Goal: Task Accomplishment & Management: Manage account settings

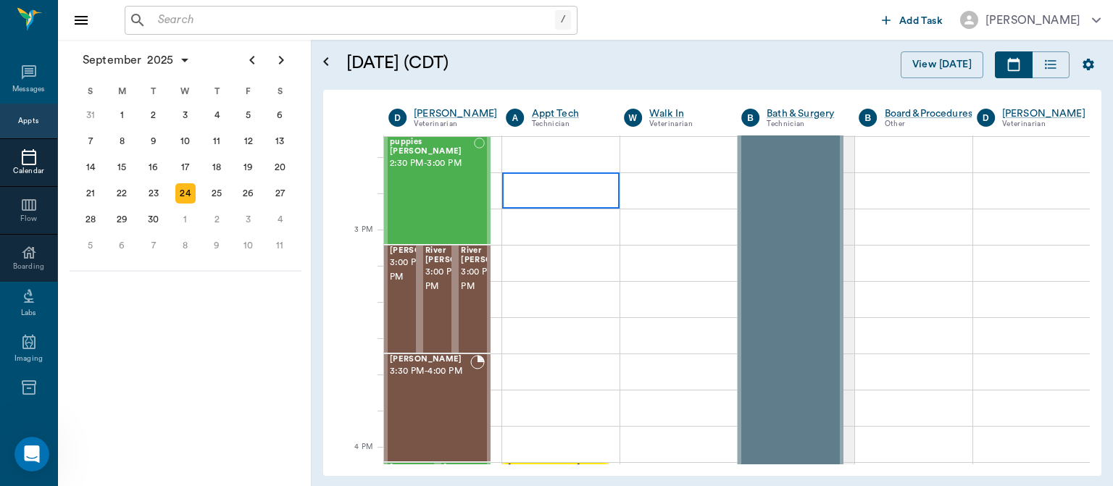
scroll to position [1444, 0]
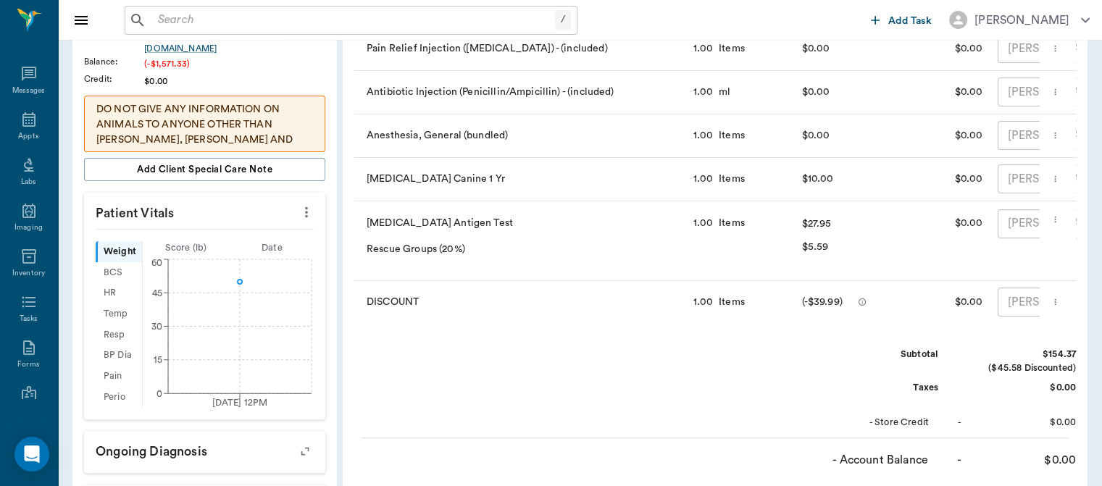
scroll to position [455, 0]
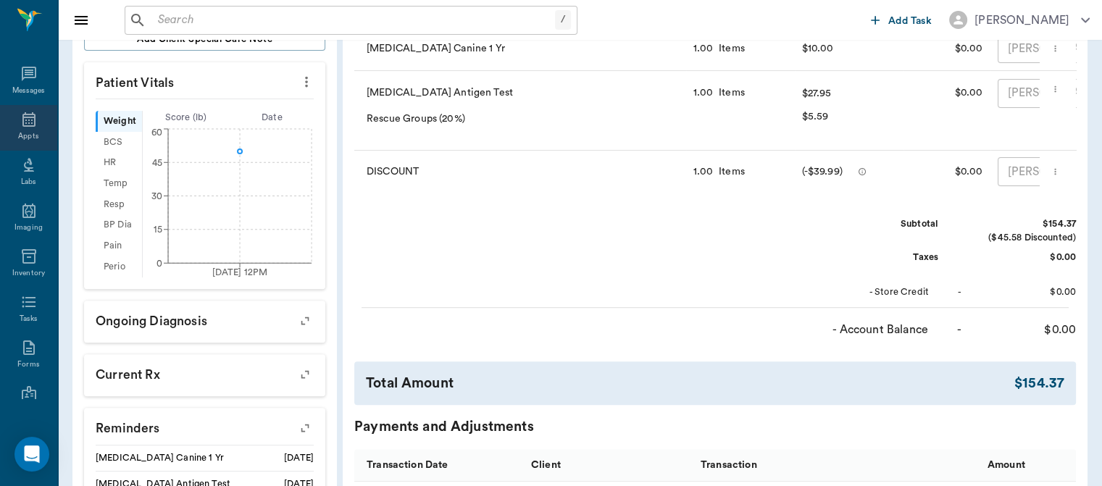
click at [20, 117] on icon at bounding box center [28, 119] width 17 height 17
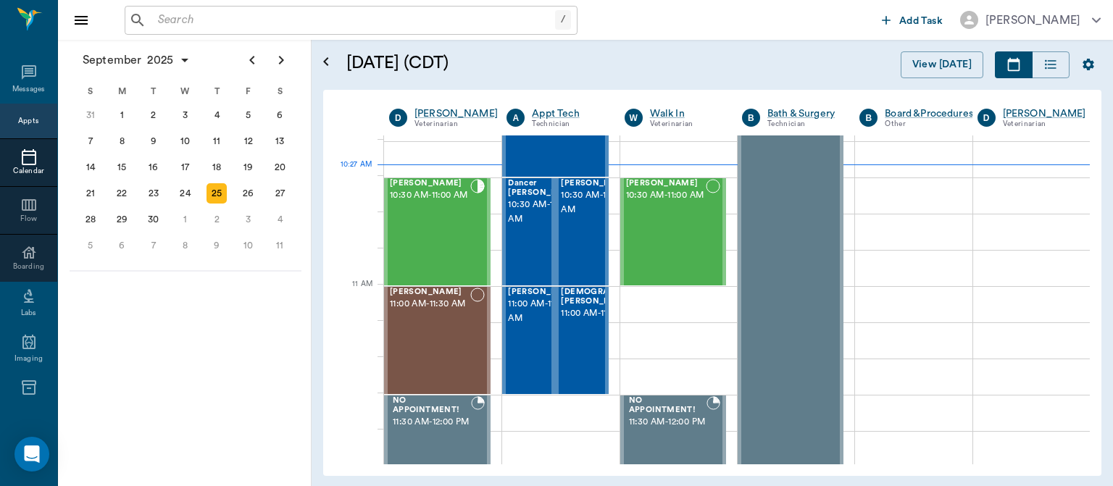
scroll to position [503, 0]
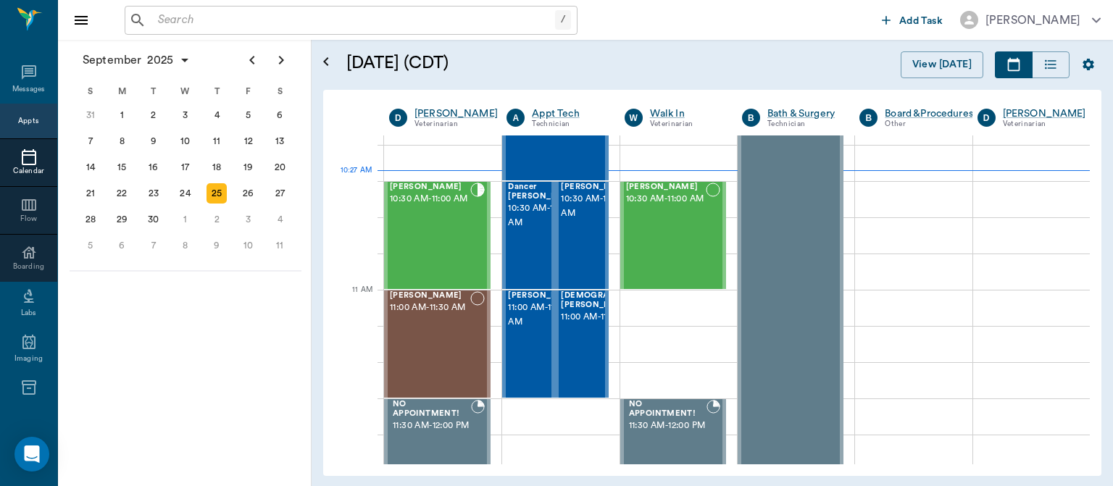
click at [401, 206] on span "10:30 AM - 11:00 AM" at bounding box center [430, 199] width 80 height 14
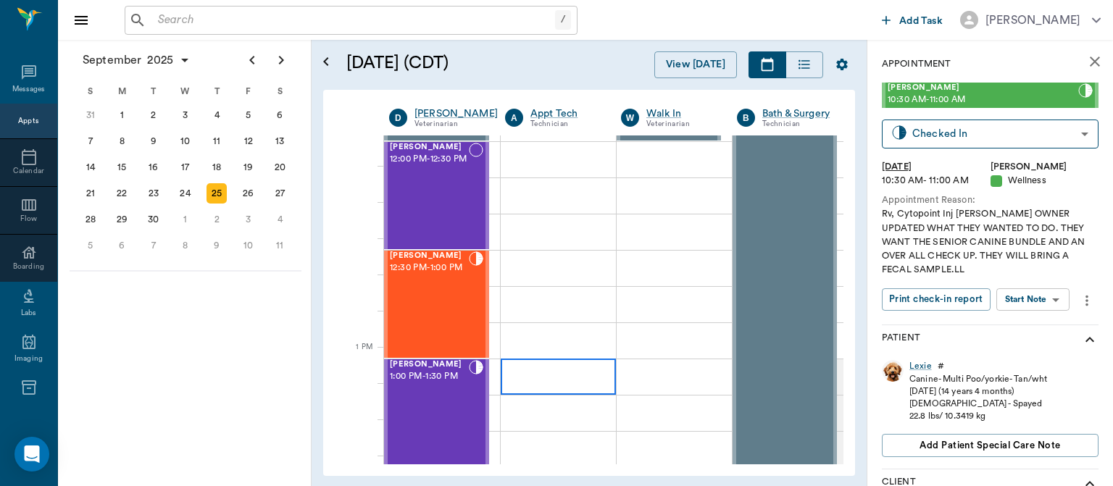
scroll to position [861, 0]
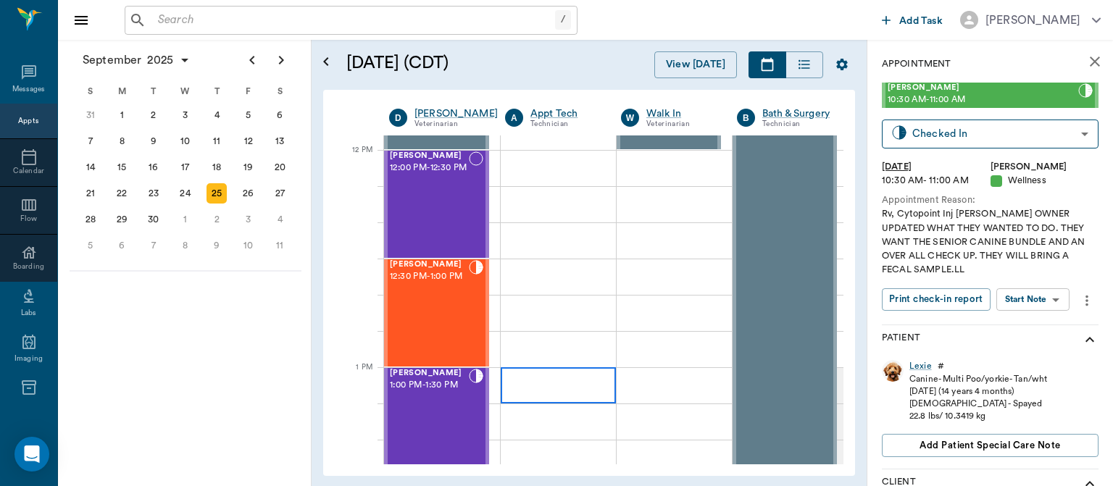
click at [440, 214] on div "[PERSON_NAME] 12:00 PM - 12:30 PM" at bounding box center [429, 204] width 79 height 106
